Goal: Transaction & Acquisition: Purchase product/service

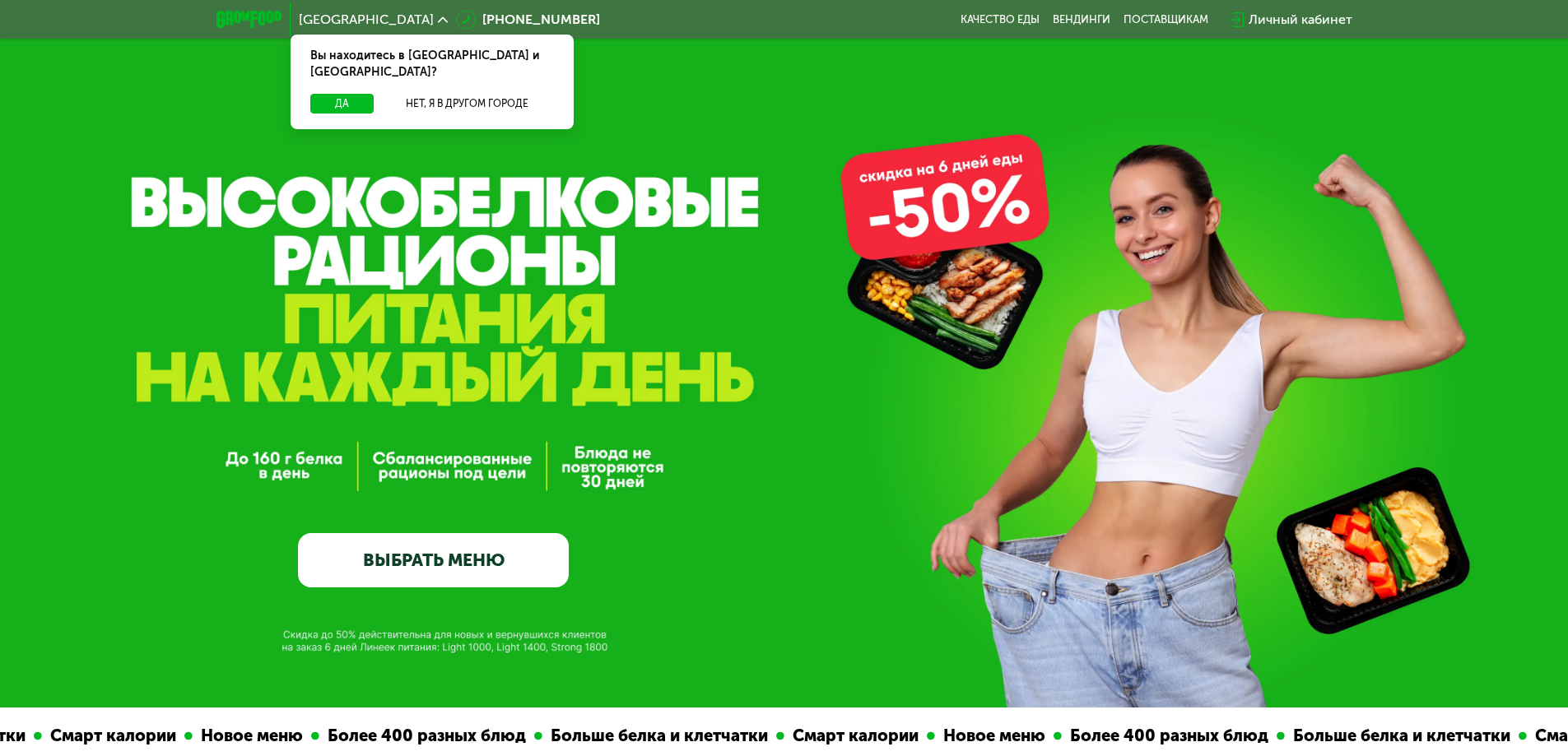
click at [469, 559] on link "ВЫБРАТЬ МЕНЮ" at bounding box center [433, 560] width 270 height 54
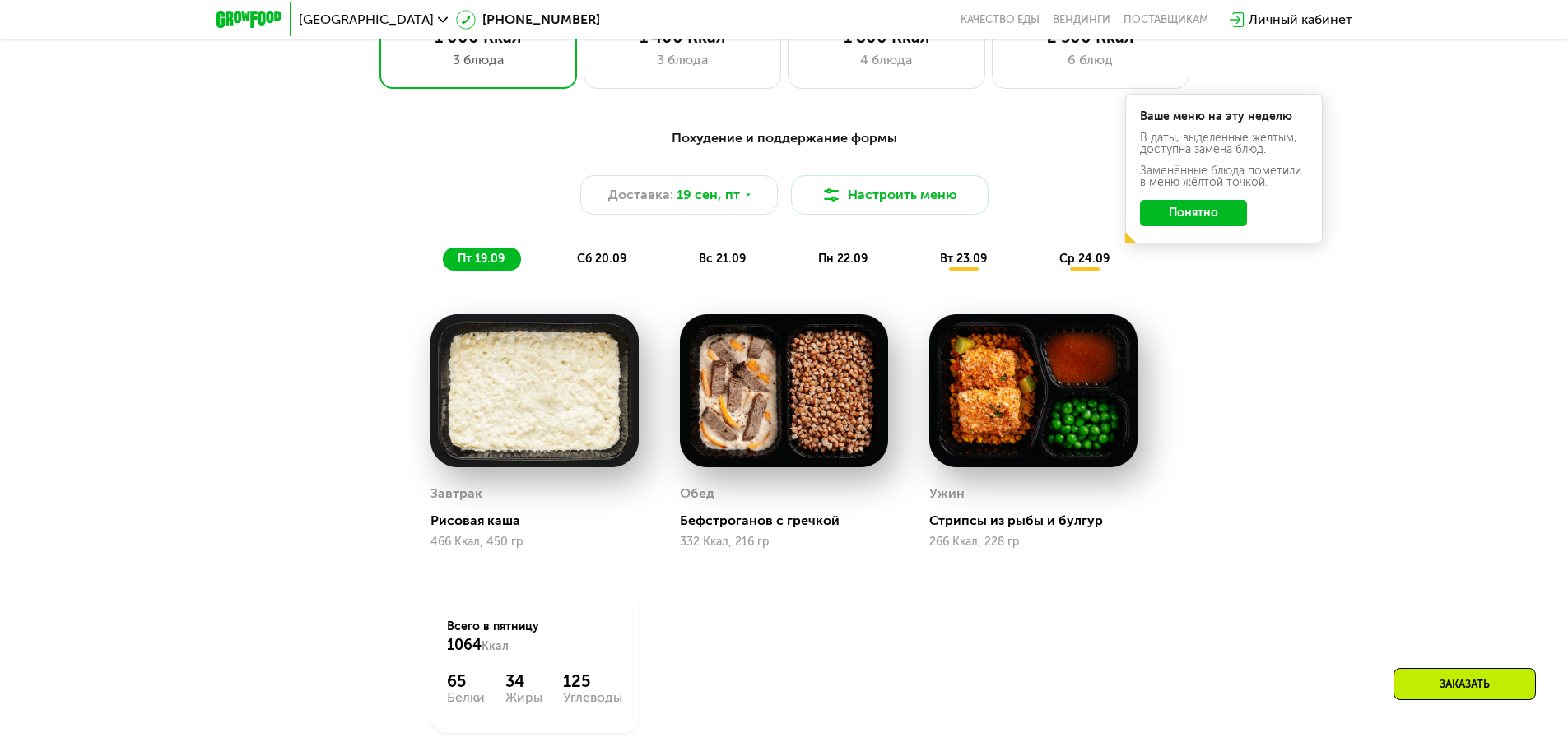
scroll to position [1199, 0]
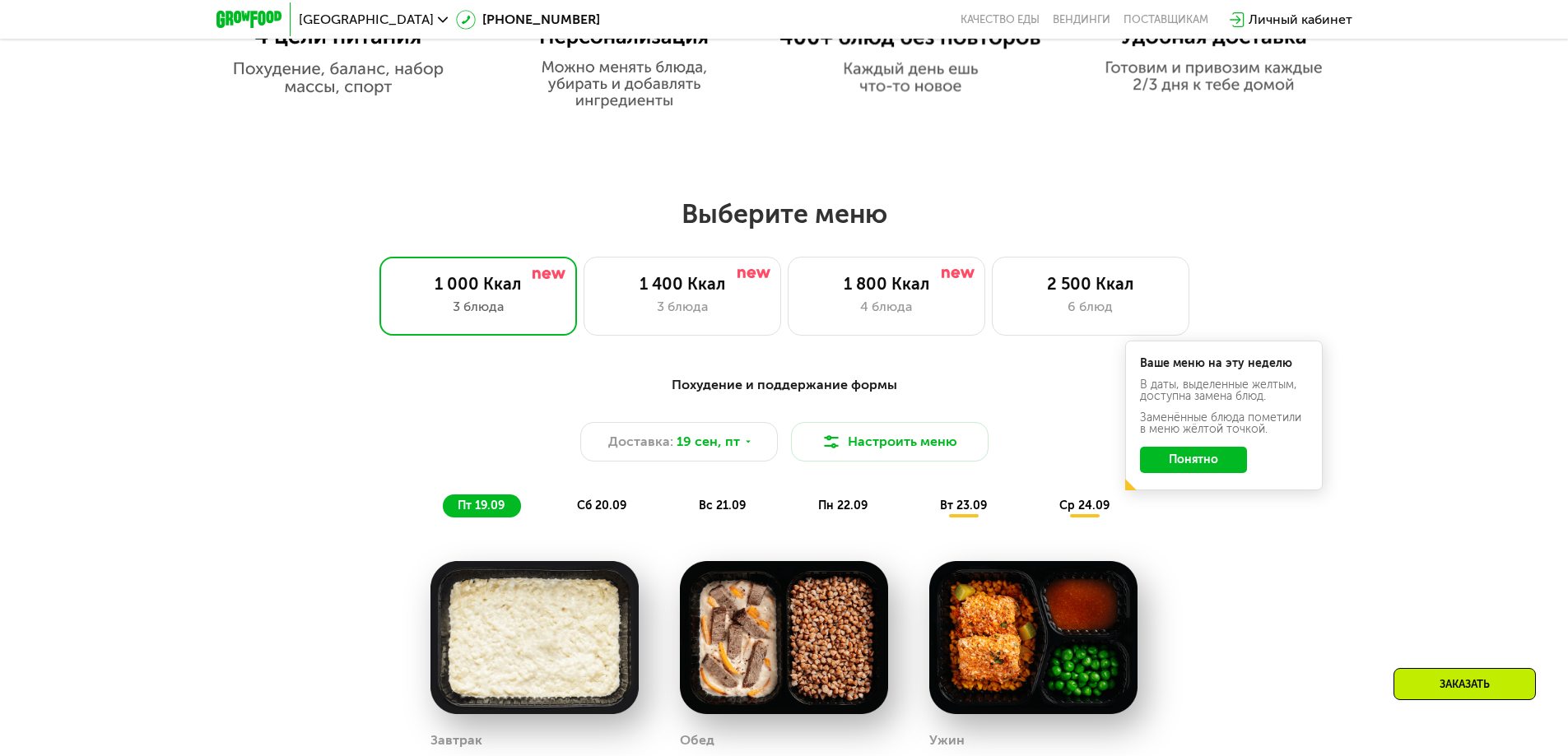
click at [599, 510] on span "сб 20.09" at bounding box center [601, 505] width 49 height 14
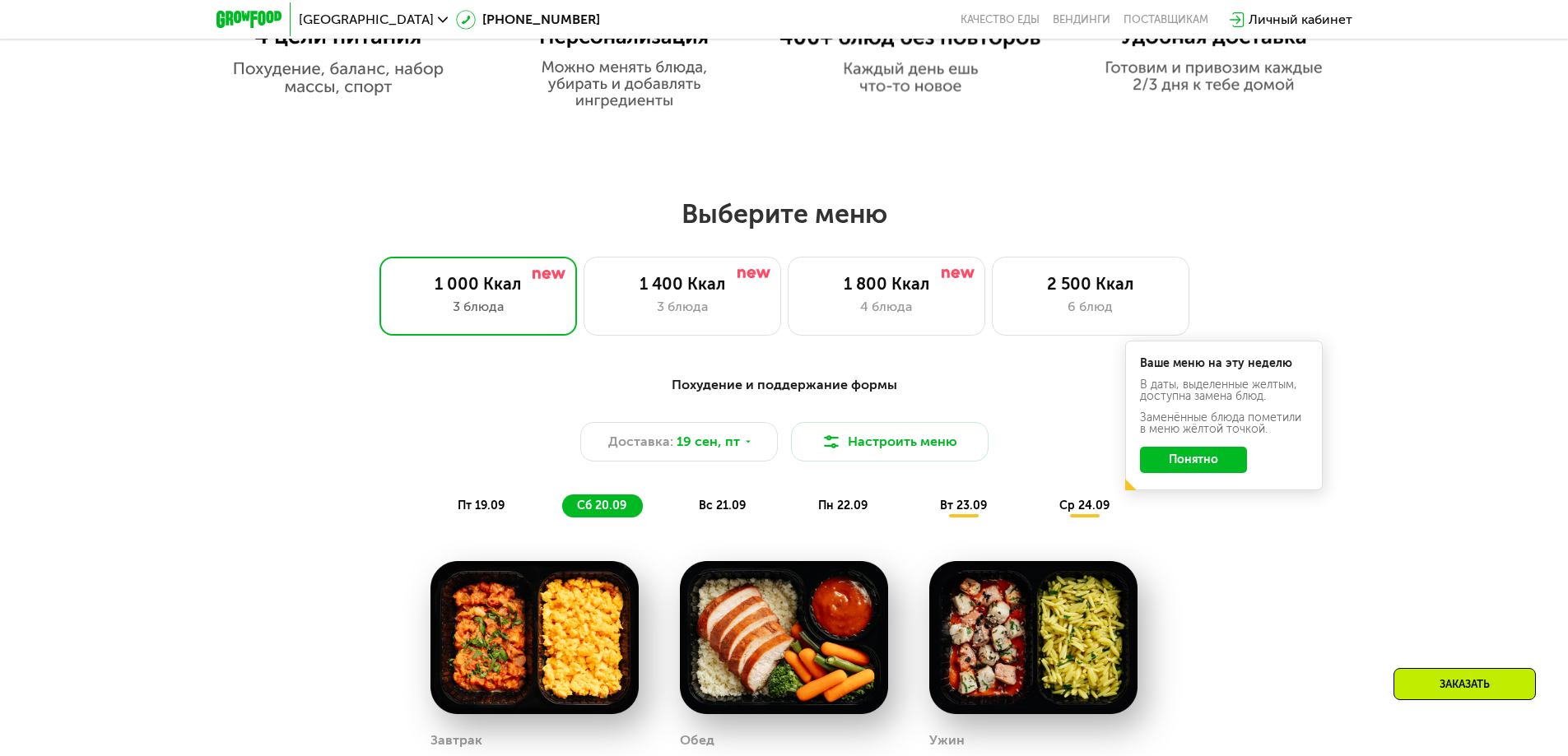
scroll to position [1282, 0]
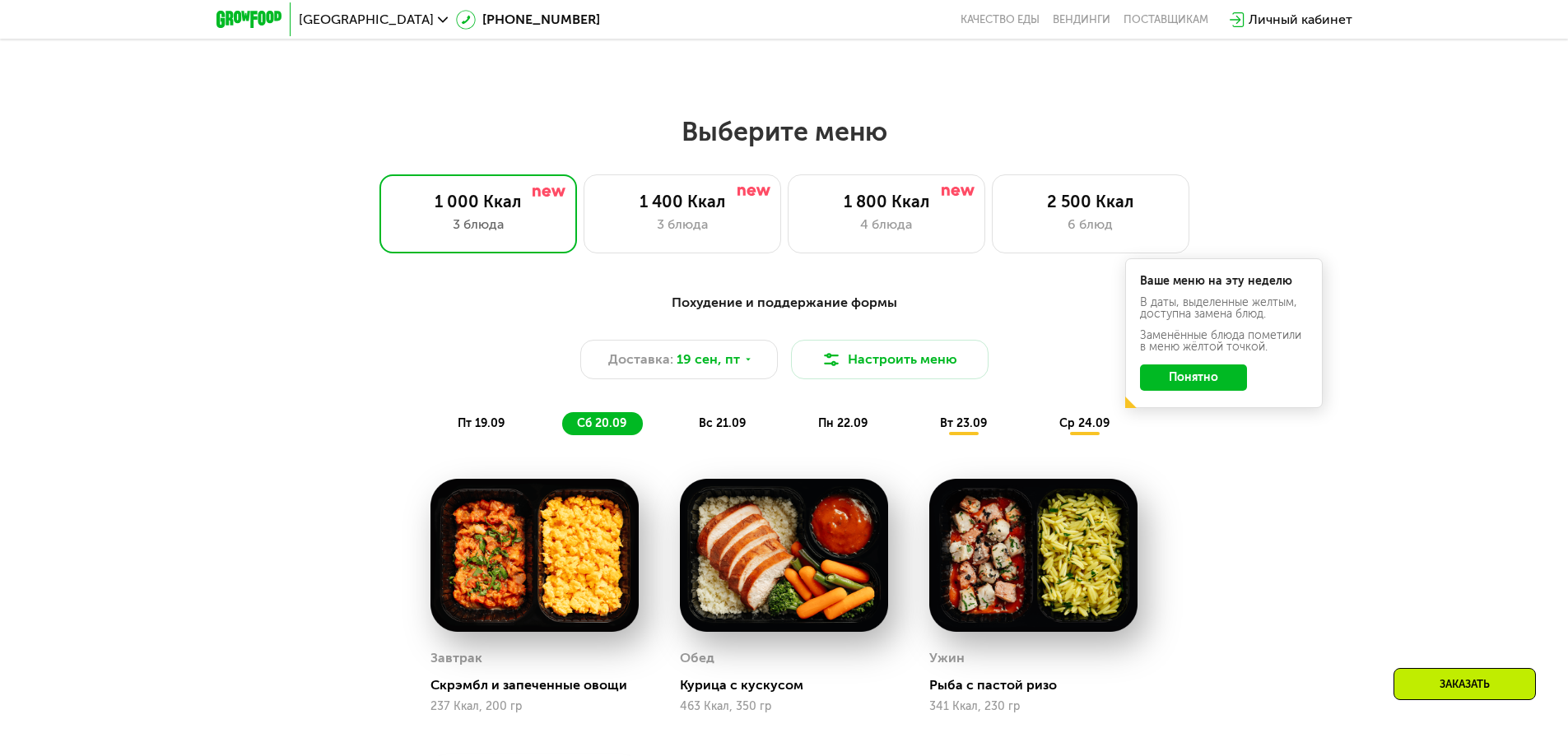
click at [745, 427] on div "вс 21.09" at bounding box center [723, 424] width 78 height 23
click at [734, 427] on span "вс 21.09" at bounding box center [722, 423] width 47 height 14
click at [631, 423] on div "сб 20.09" at bounding box center [602, 424] width 81 height 23
click at [853, 427] on span "пн 22.09" at bounding box center [842, 423] width 49 height 14
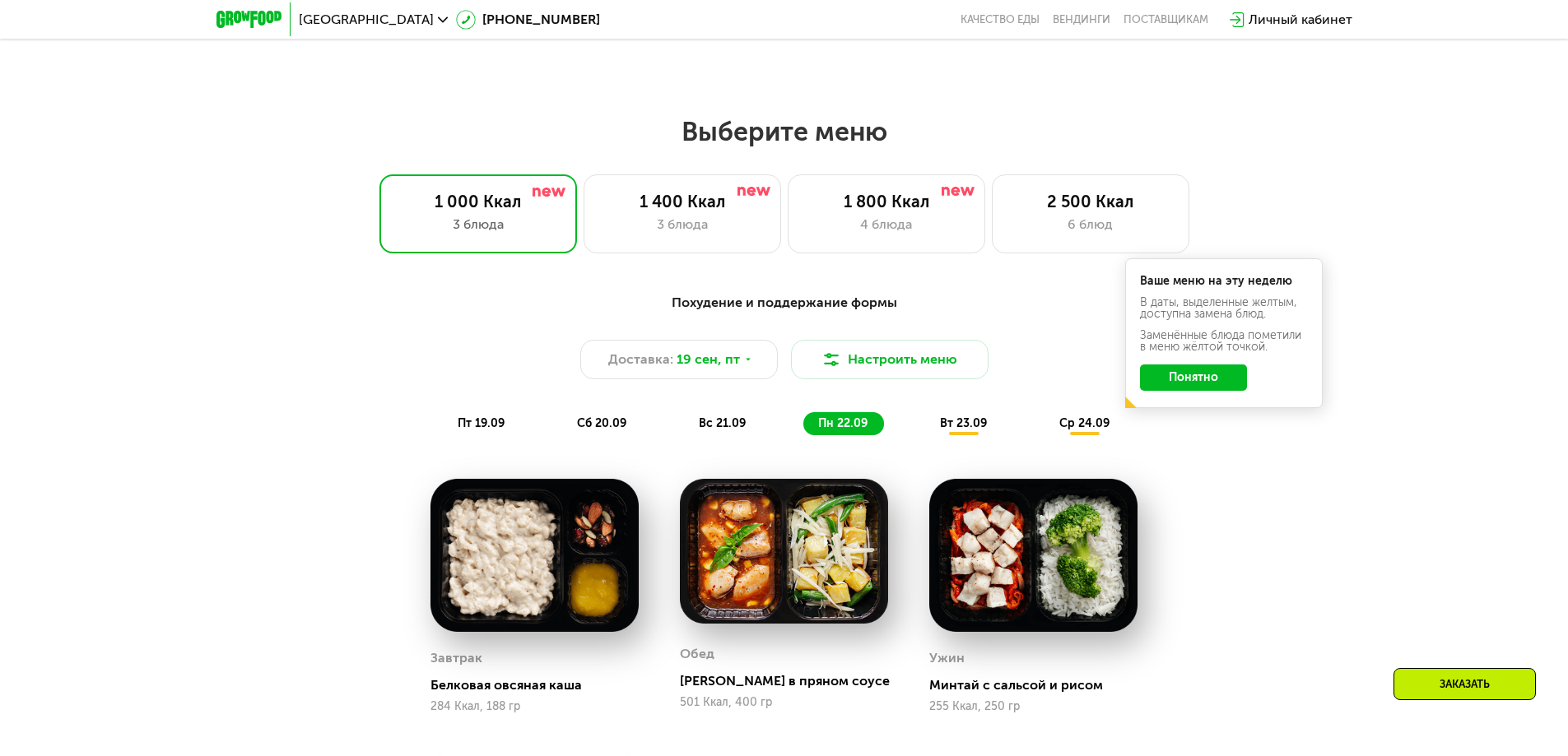
click at [717, 422] on span "вс 21.09" at bounding box center [722, 423] width 47 height 14
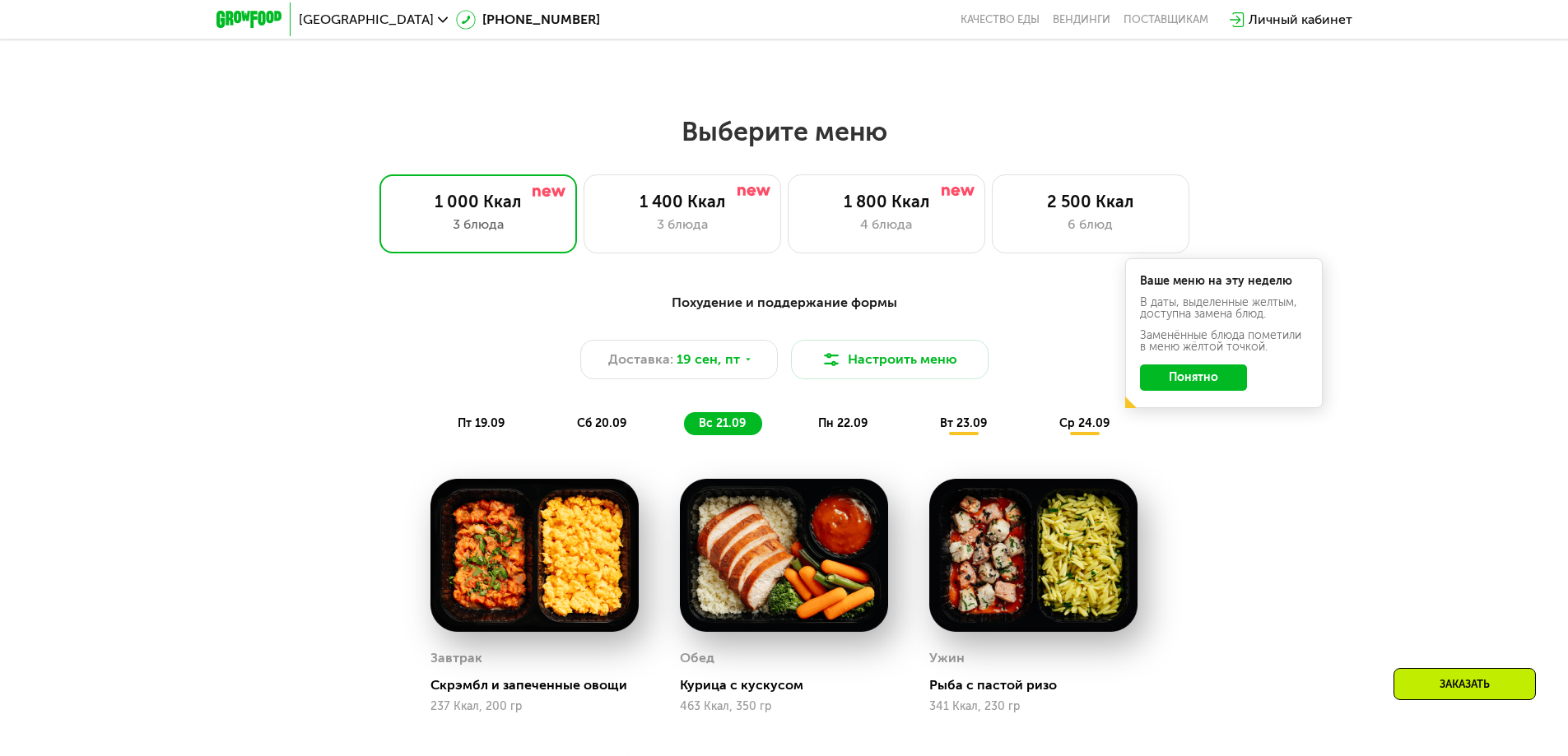
click at [848, 424] on span "пн 22.09" at bounding box center [842, 423] width 49 height 14
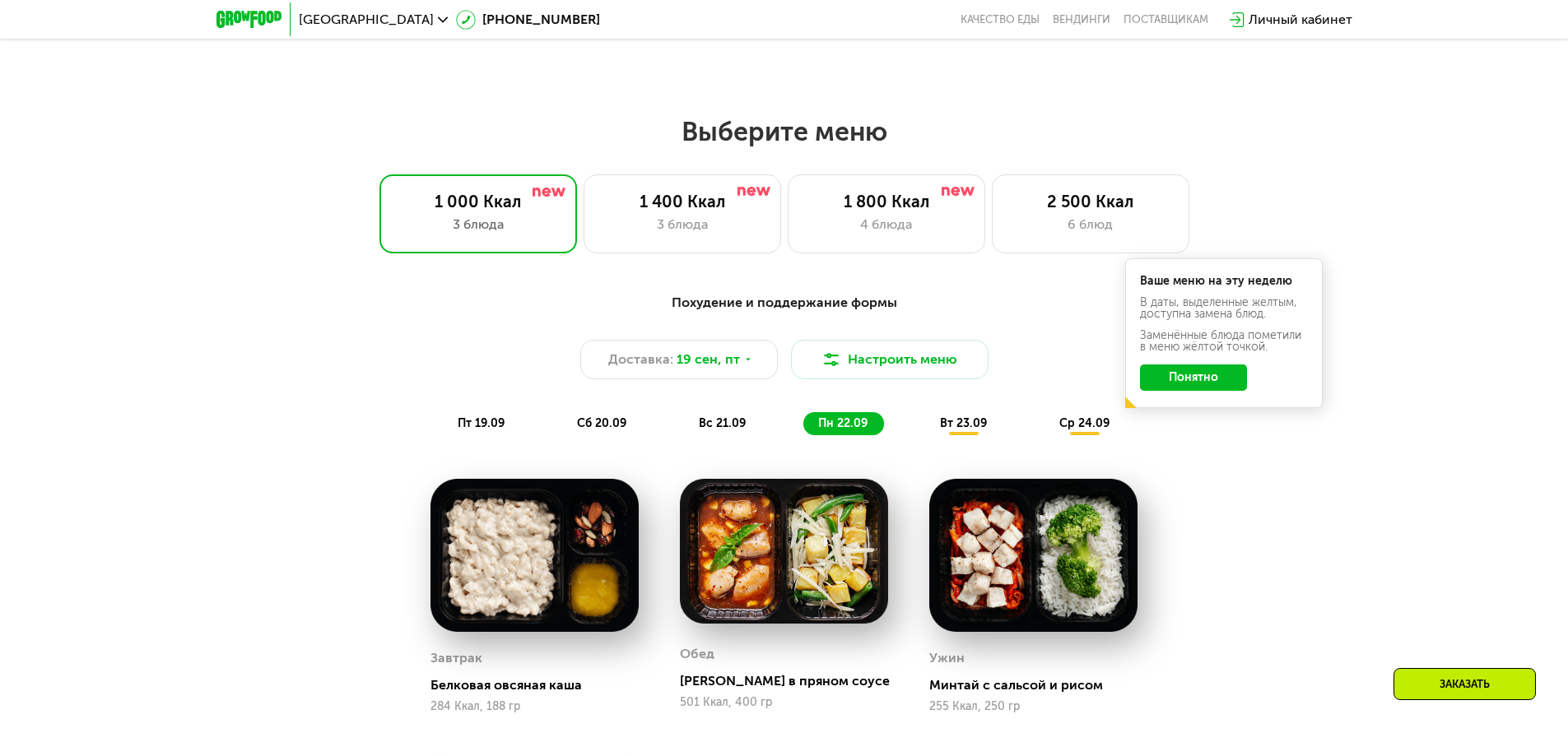
click at [729, 424] on span "вс 21.09" at bounding box center [722, 423] width 47 height 14
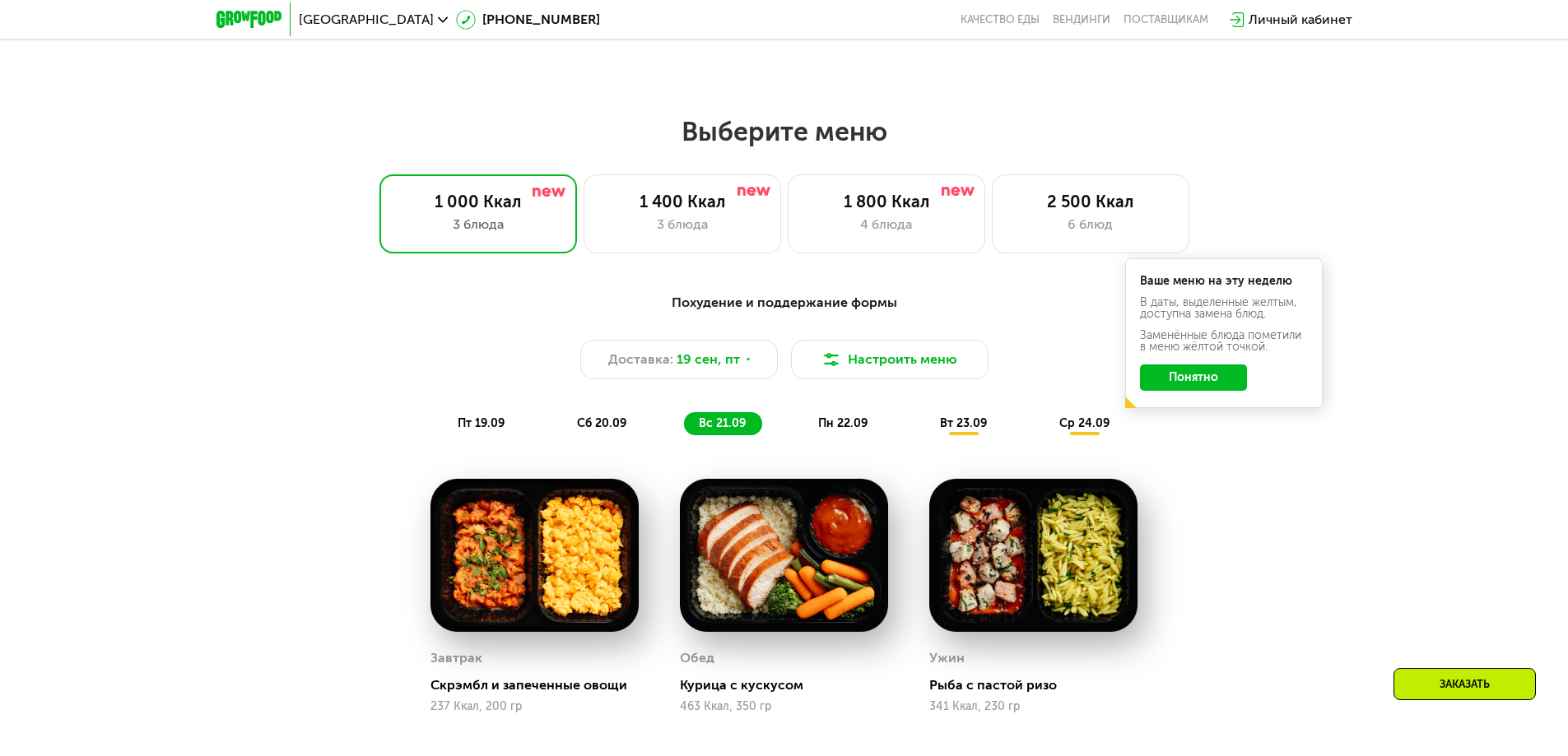
click at [619, 422] on span "сб 20.09" at bounding box center [601, 423] width 49 height 14
click at [846, 424] on span "пн 22.09" at bounding box center [842, 423] width 49 height 14
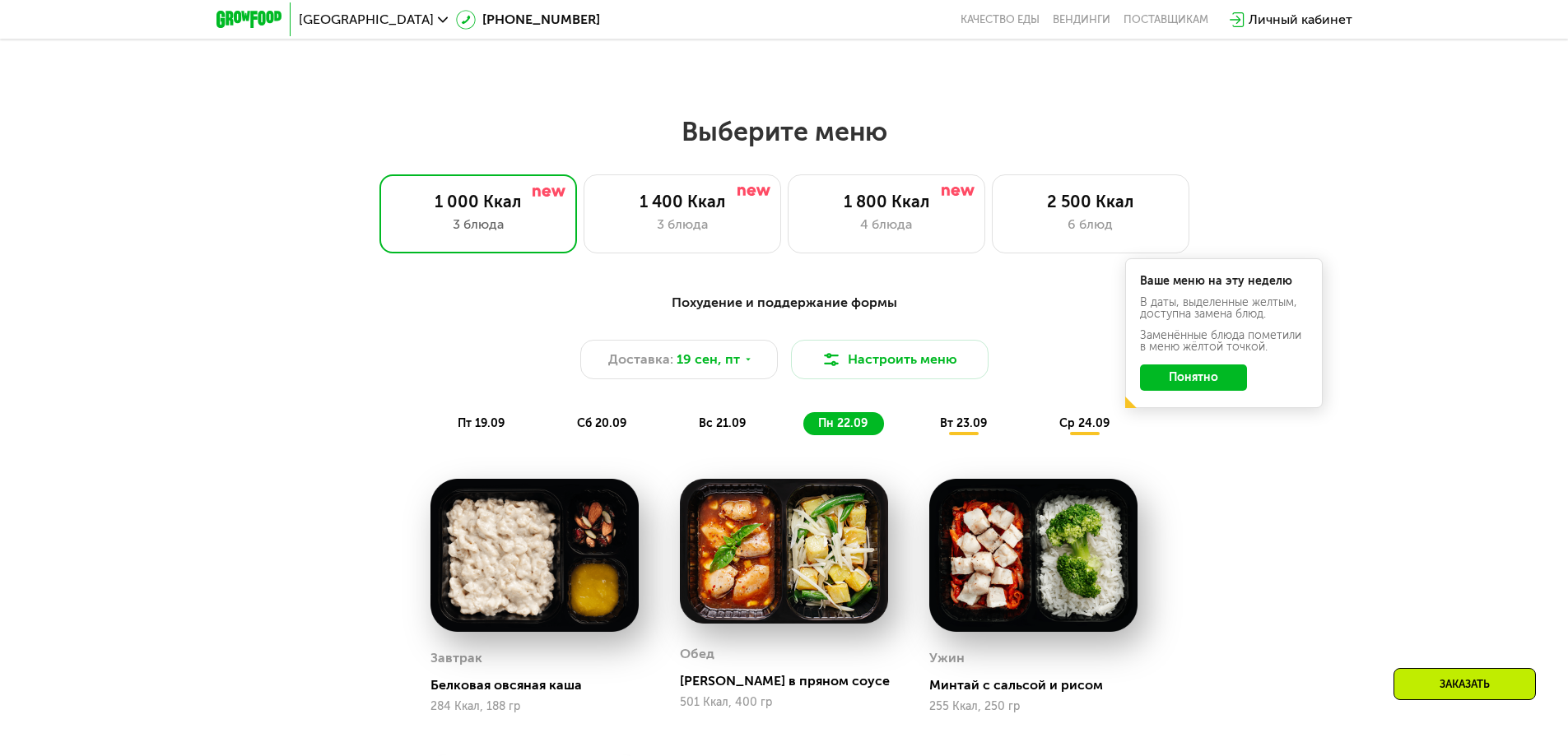
click at [962, 426] on span "вт 23.09" at bounding box center [963, 423] width 47 height 14
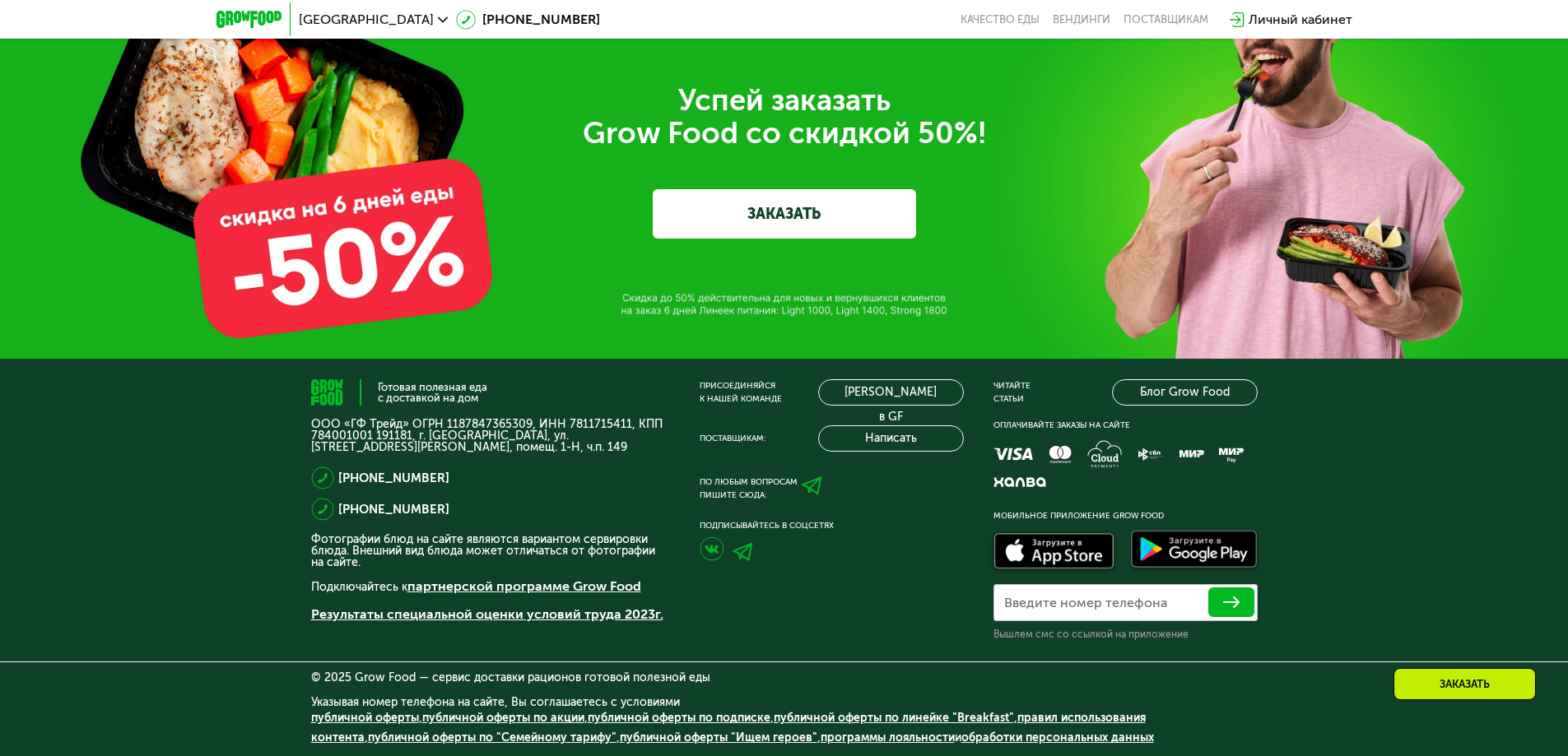
scroll to position [5255, 0]
